Goal: Task Accomplishment & Management: Use online tool/utility

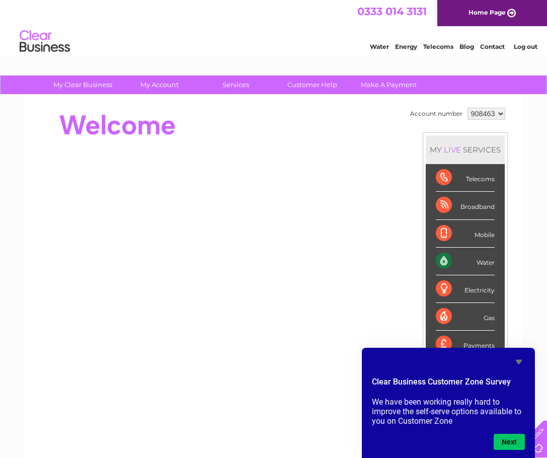
click at [500, 113] on select "908463 924644" at bounding box center [486, 114] width 38 height 12
click at [524, 117] on div "My Clear Business Login Details My Details My Preferences Link Account My Accou…" at bounding box center [273, 357] width 547 height 565
click at [502, 114] on select "908463 924644" at bounding box center [486, 114] width 38 height 12
click at [528, 106] on div "My Clear Business Login Details My Details My Preferences Link Account My Accou…" at bounding box center [273, 357] width 547 height 565
click at [536, 156] on div "My Clear Business Login Details My Details My Preferences Link Account My Accou…" at bounding box center [273, 357] width 547 height 565
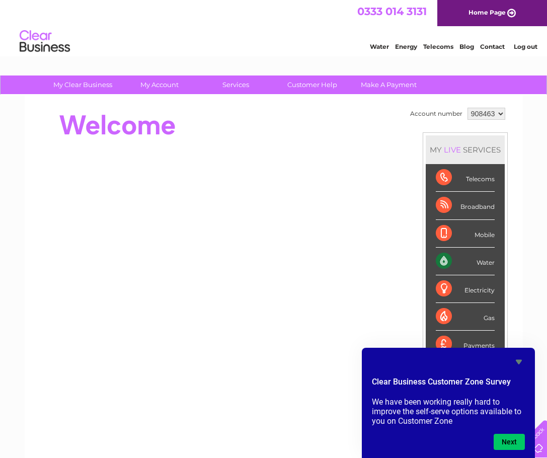
click at [497, 112] on select "908463 924644" at bounding box center [486, 114] width 38 height 12
select select "924644"
click at [467, 108] on select "908463 924644" at bounding box center [486, 114] width 38 height 12
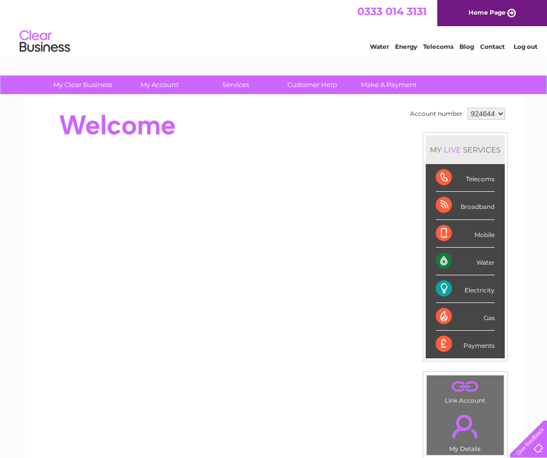
click at [471, 287] on div "Electricity" at bounding box center [465, 289] width 59 height 28
click at [437, 282] on div "Electricity" at bounding box center [465, 289] width 59 height 28
click at [446, 290] on div "Electricity" at bounding box center [465, 289] width 59 height 28
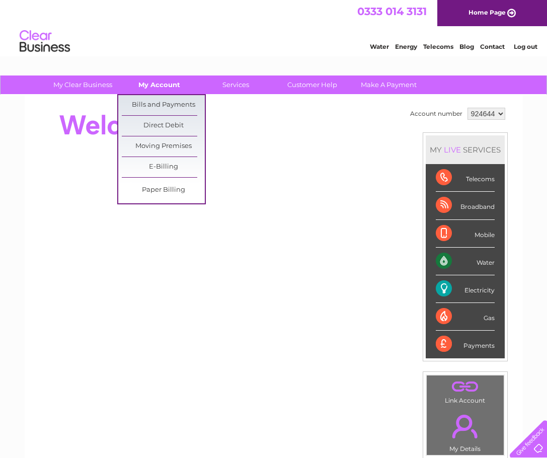
click at [153, 86] on link "My Account" at bounding box center [159, 84] width 83 height 19
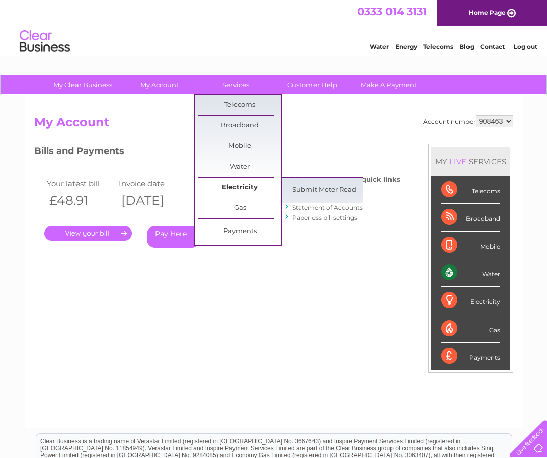
click at [233, 187] on link "Electricity" at bounding box center [239, 188] width 83 height 20
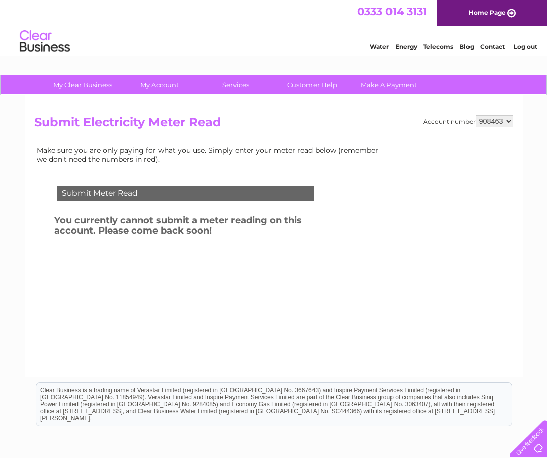
click at [510, 118] on select "908463 924644" at bounding box center [494, 121] width 38 height 12
select select "924644"
click at [475, 115] on select "908463 924644" at bounding box center [494, 121] width 38 height 12
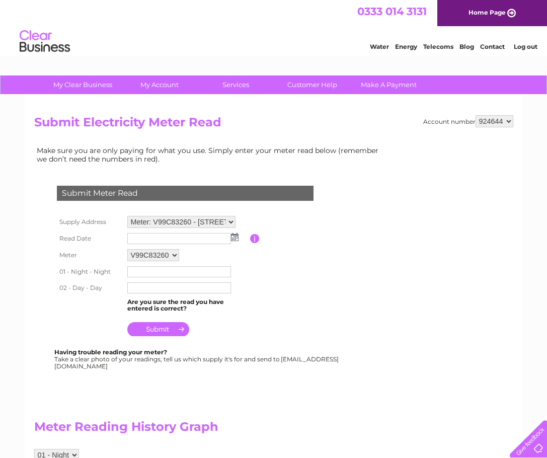
click at [313, 317] on table "Supply Address Meter: V99C83260 - [STREET_ADDRESS] Read Date Please enter the d…" at bounding box center [197, 276] width 286 height 126
click at [273, 271] on table "Supply Address Meter: V99C83260 - [STREET_ADDRESS] Read Date Please enter the d…" at bounding box center [197, 276] width 286 height 126
